Goal: Communication & Community: Participate in discussion

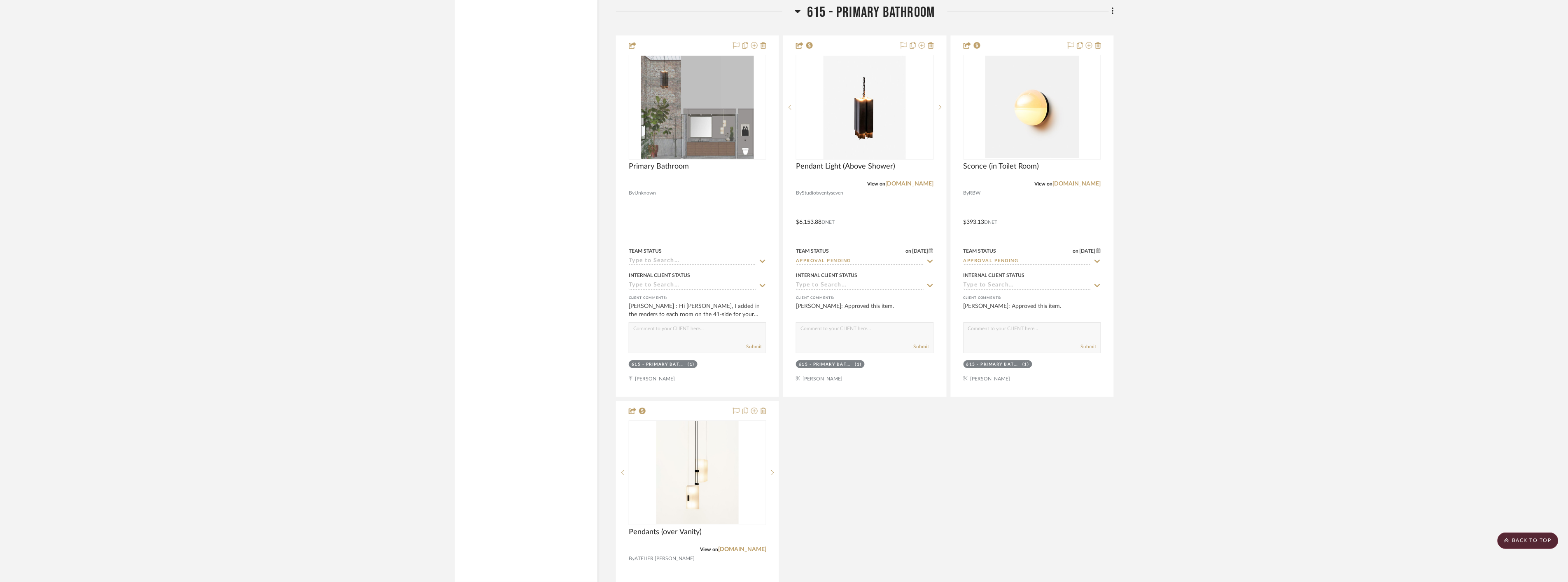
scroll to position [6913, 0]
click at [899, 205] on div at bounding box center [865, 216] width 162 height 361
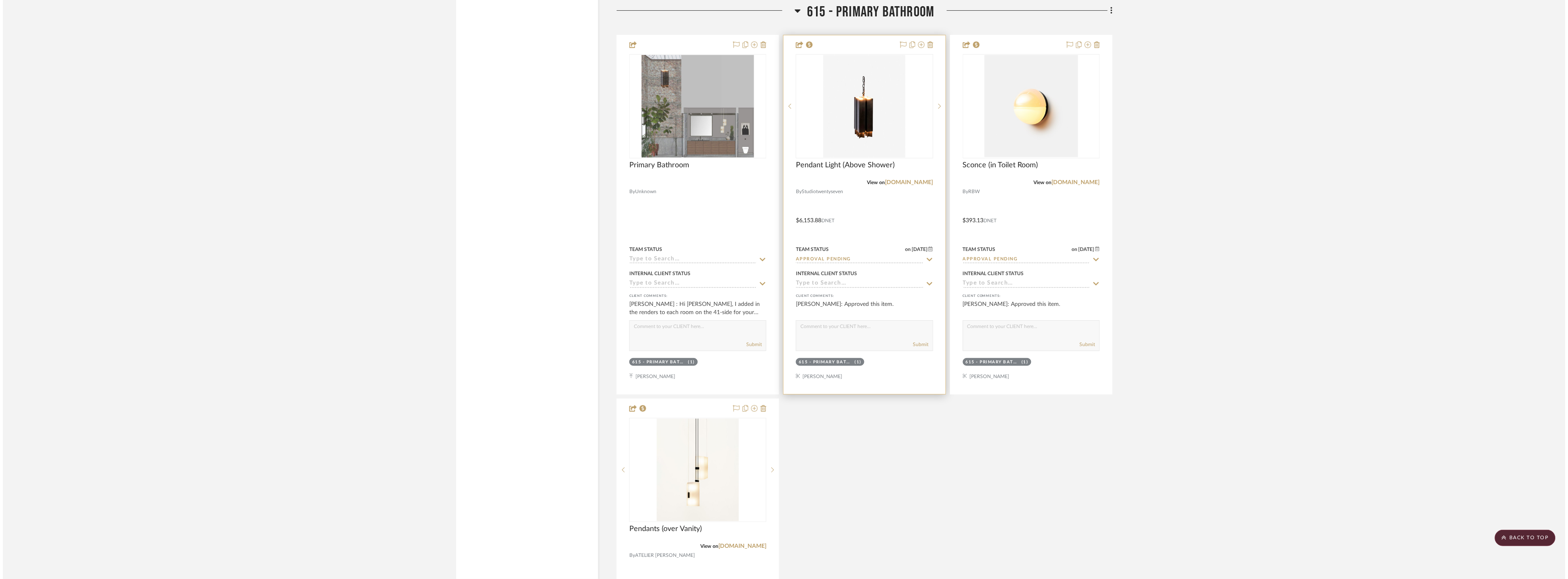
scroll to position [0, 0]
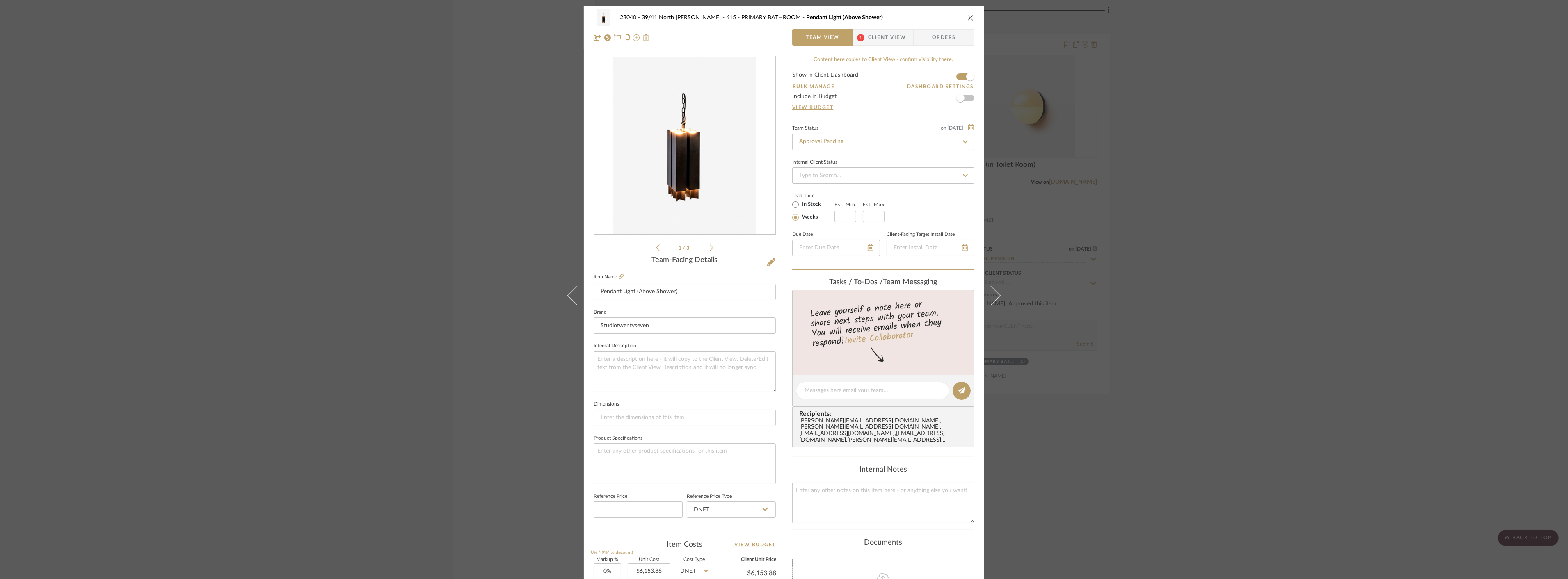
drag, startPoint x: 879, startPoint y: 398, endPoint x: 877, endPoint y: 403, distance: 5.4
click at [878, 400] on editor-of-message at bounding box center [883, 391] width 182 height 32
click at [872, 395] on div at bounding box center [873, 390] width 153 height 18
click at [872, 392] on textarea at bounding box center [873, 390] width 136 height 9
drag, startPoint x: 875, startPoint y: 400, endPoint x: 881, endPoint y: 402, distance: 6.3
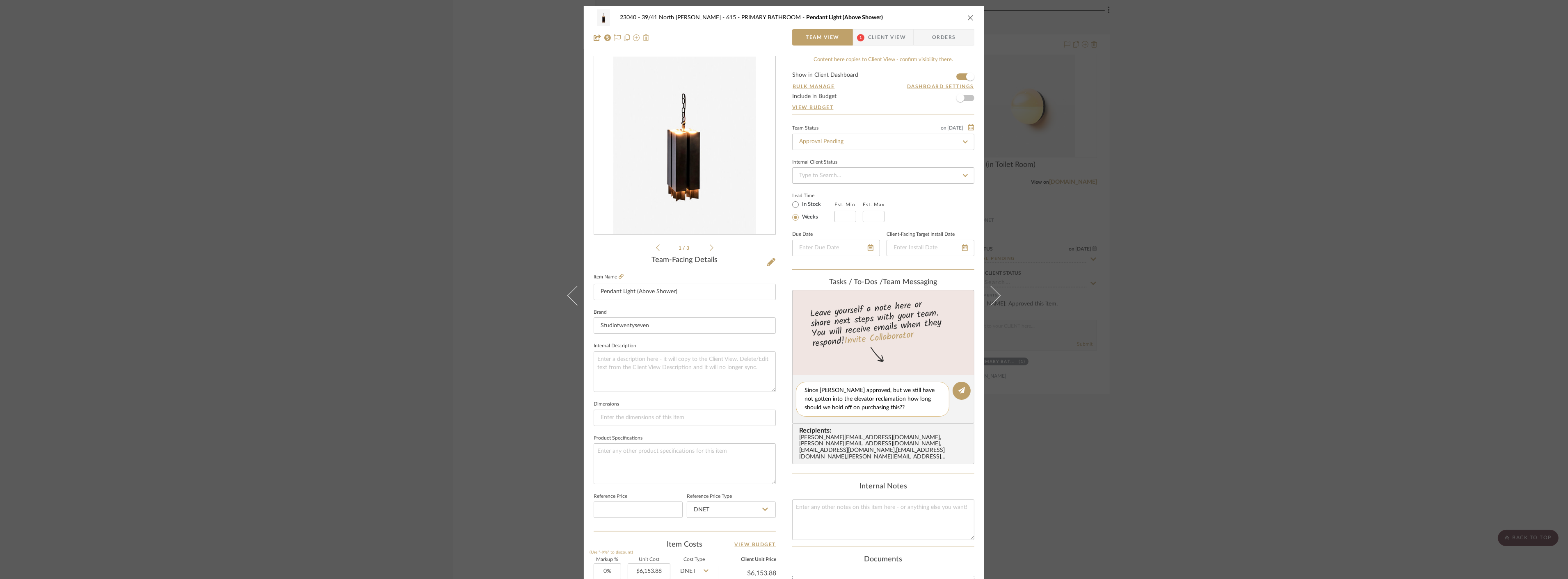
click at [881, 402] on textarea "Since [PERSON_NAME] approved, but we still have not gotten into the elevator re…" at bounding box center [873, 399] width 136 height 26
drag, startPoint x: 898, startPoint y: 400, endPoint x: 877, endPoint y: 400, distance: 21.0
click at [876, 401] on textarea "Since [PERSON_NAME] approved, but we still have not gotten into the elevator re…" at bounding box center [873, 399] width 136 height 26
click at [844, 410] on textarea "Since [PERSON_NAME] approved, but we still have not gotten into the elevator re…" at bounding box center [873, 399] width 136 height 26
type textarea "Since [PERSON_NAME] approved, but we still have not gotten into the elevator re…"
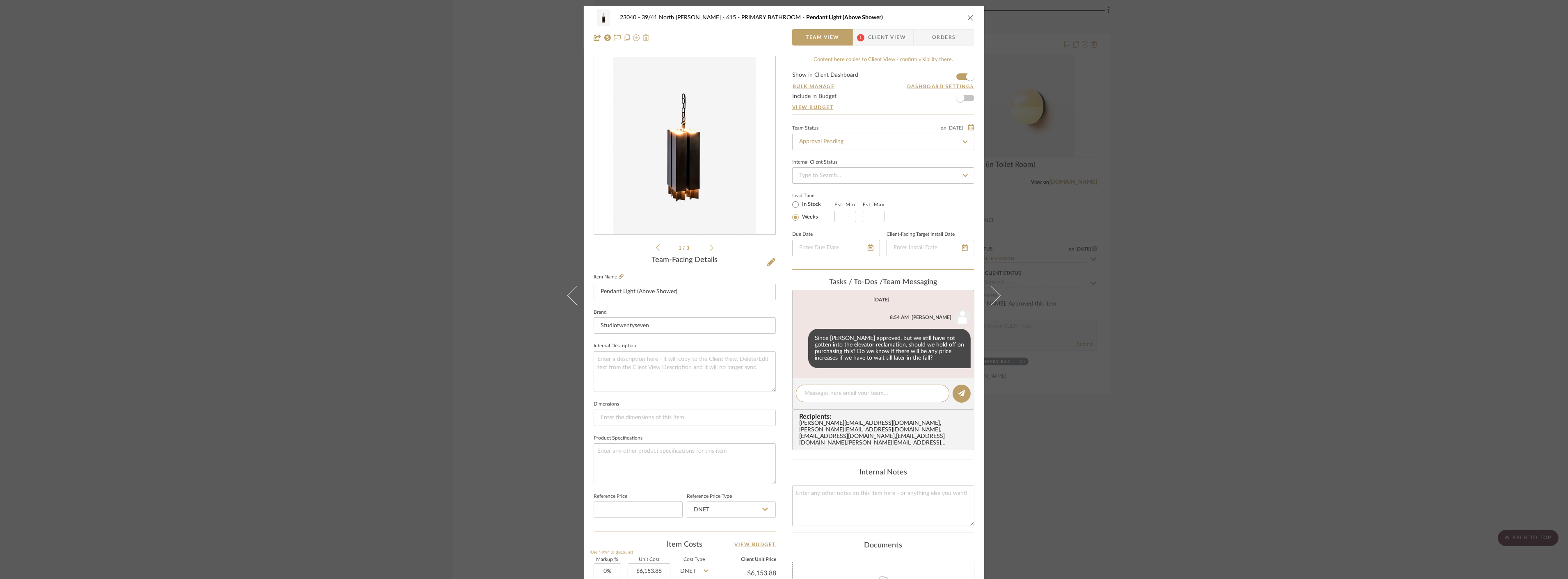
click at [1370, 243] on div "23040 - 39/41 North [PERSON_NAME] 615 - PRIMARY BATHROOM Pendant Light (Above S…" at bounding box center [784, 290] width 1568 height 579
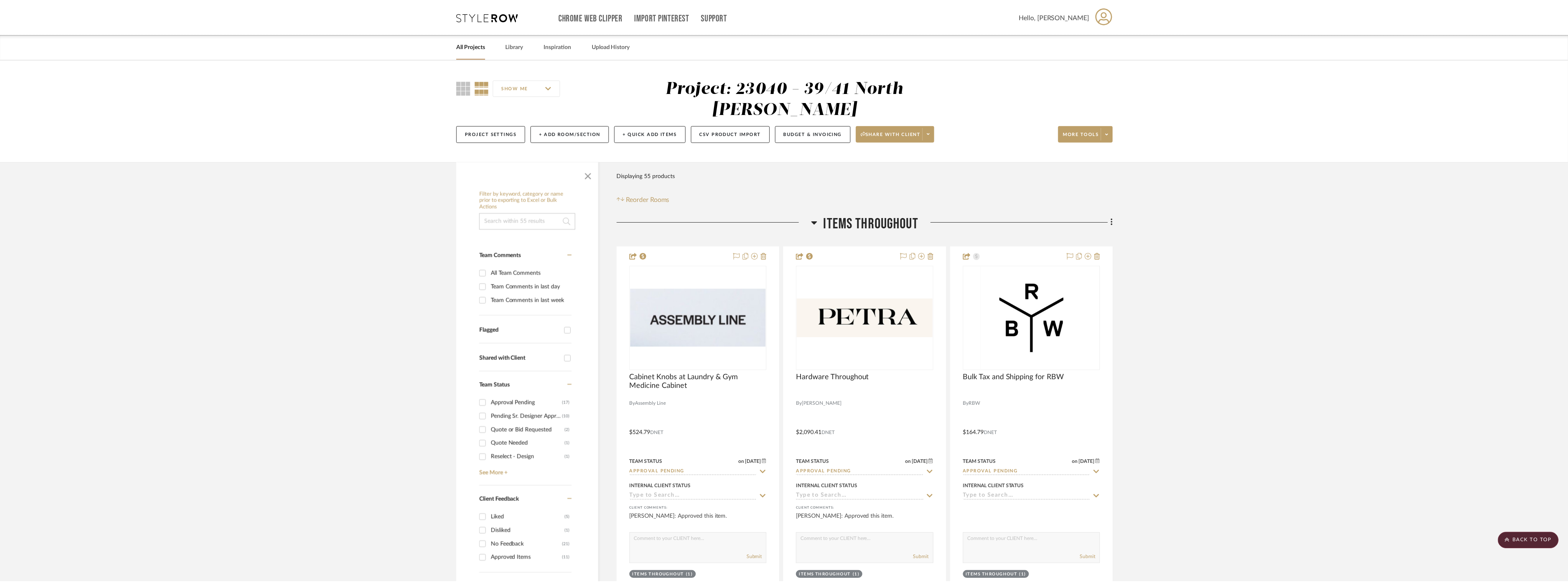
scroll to position [6913, 0]
